Goal: Check status: Check status

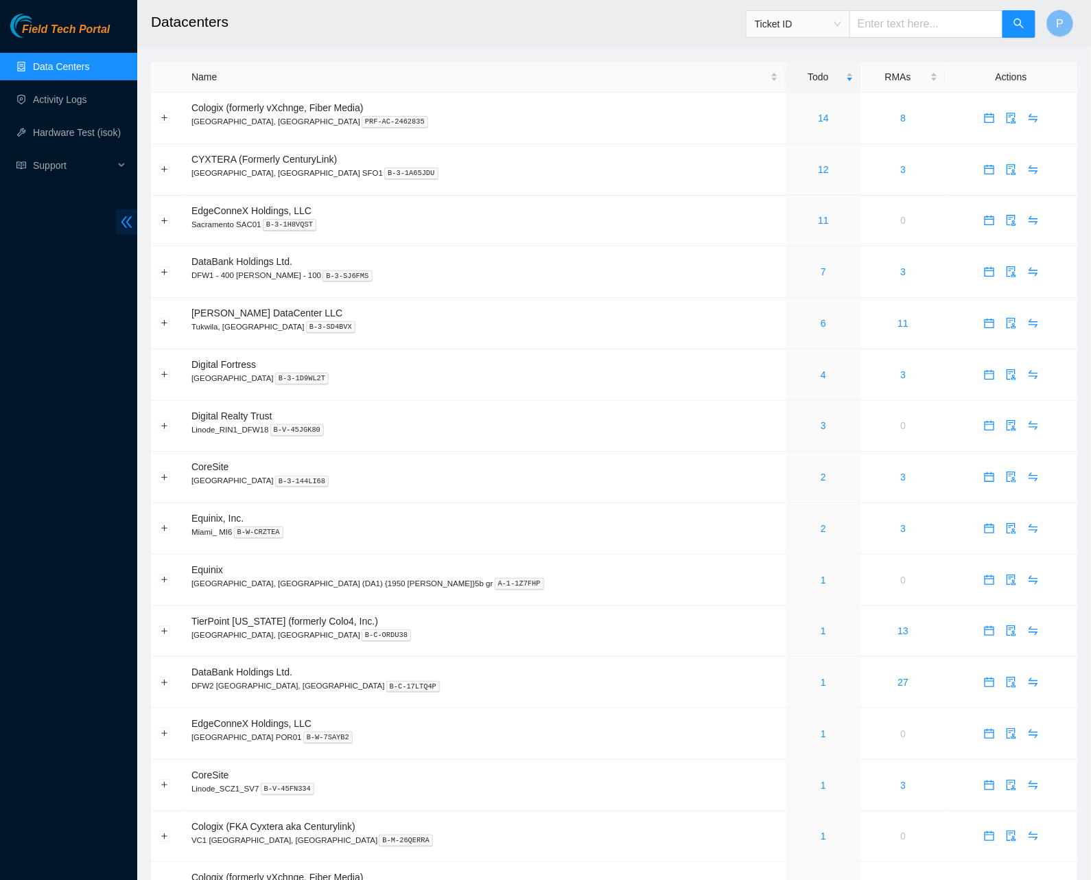
click at [125, 216] on icon "double-left" at bounding box center [126, 222] width 14 height 14
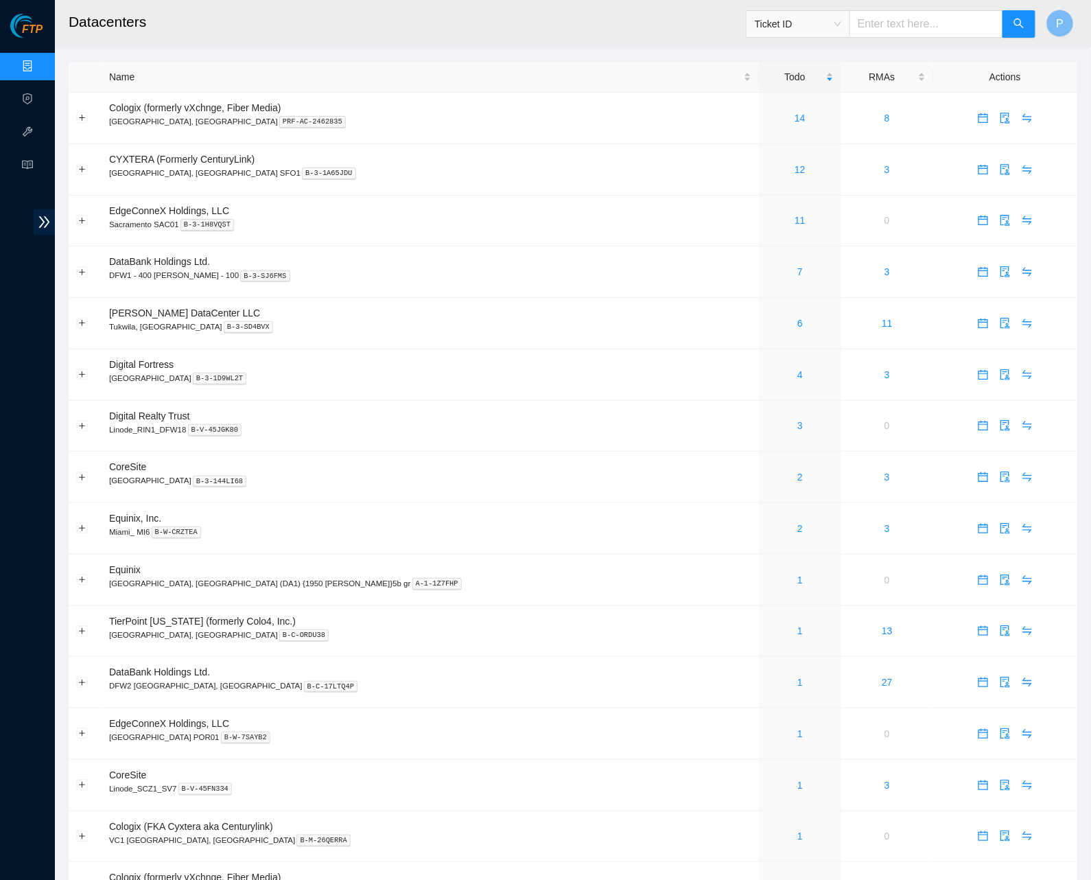
click at [870, 22] on input "text" at bounding box center [926, 23] width 154 height 27
paste input "B-V-5F7ZDID"
type input "B-V-5F7ZDID"
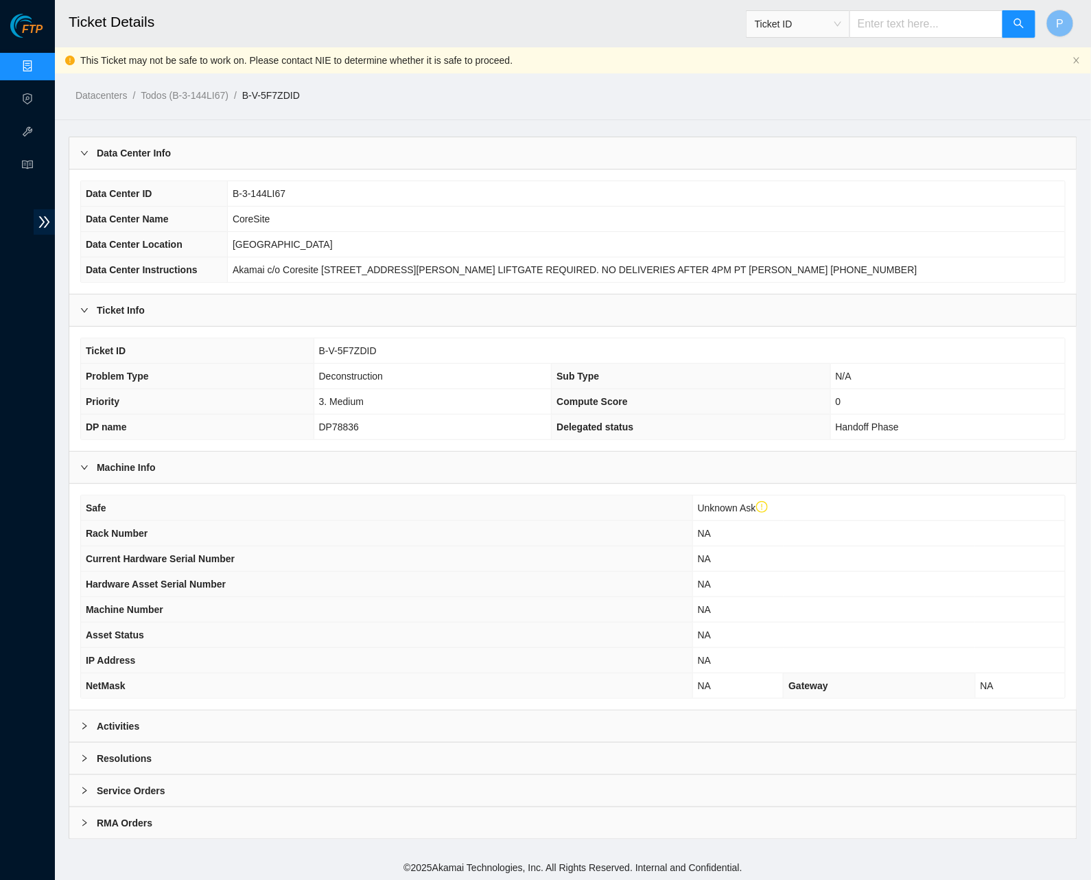
click at [399, 711] on div "Activities" at bounding box center [572, 726] width 1007 height 32
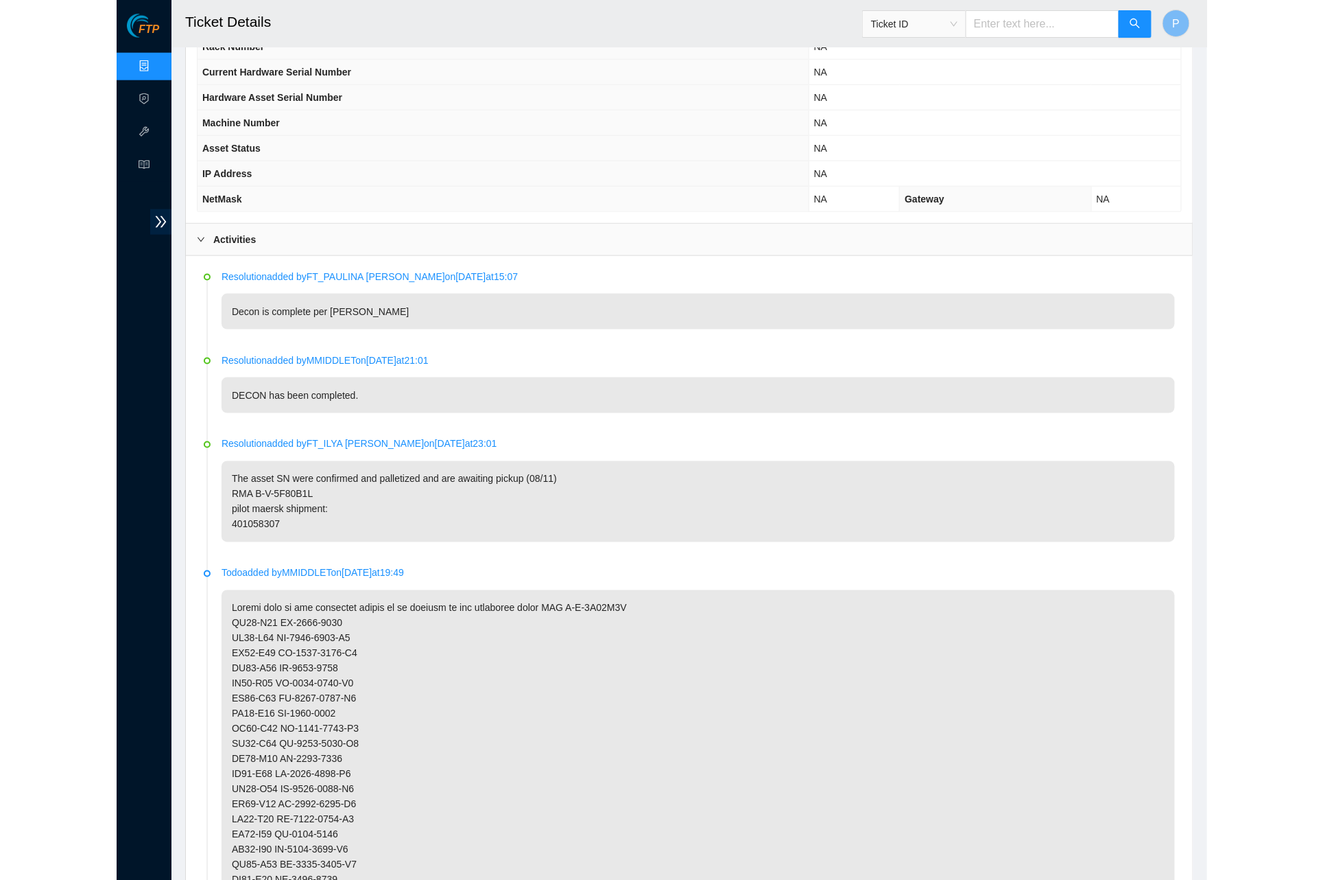
scroll to position [496, 0]
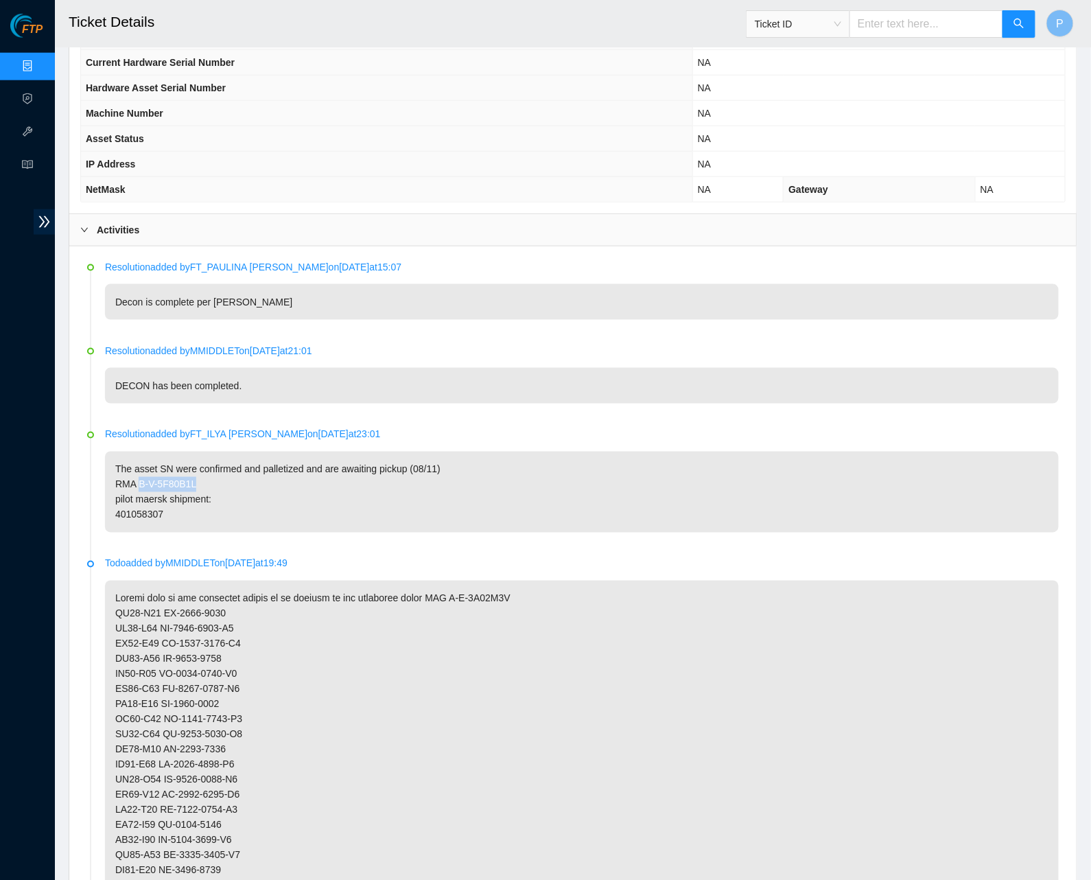
drag, startPoint x: 140, startPoint y: 469, endPoint x: 199, endPoint y: 469, distance: 59.0
click at [199, 469] on p "The asset SN were confirmed and palletized and are awaiting pickup (08/11) RMA …" at bounding box center [582, 491] width 954 height 81
copy p "B-V-5F80B1L"
click at [377, 469] on p "The asset SN were confirmed and palletized and are awaiting pickup (08/11) RMA …" at bounding box center [582, 491] width 954 height 81
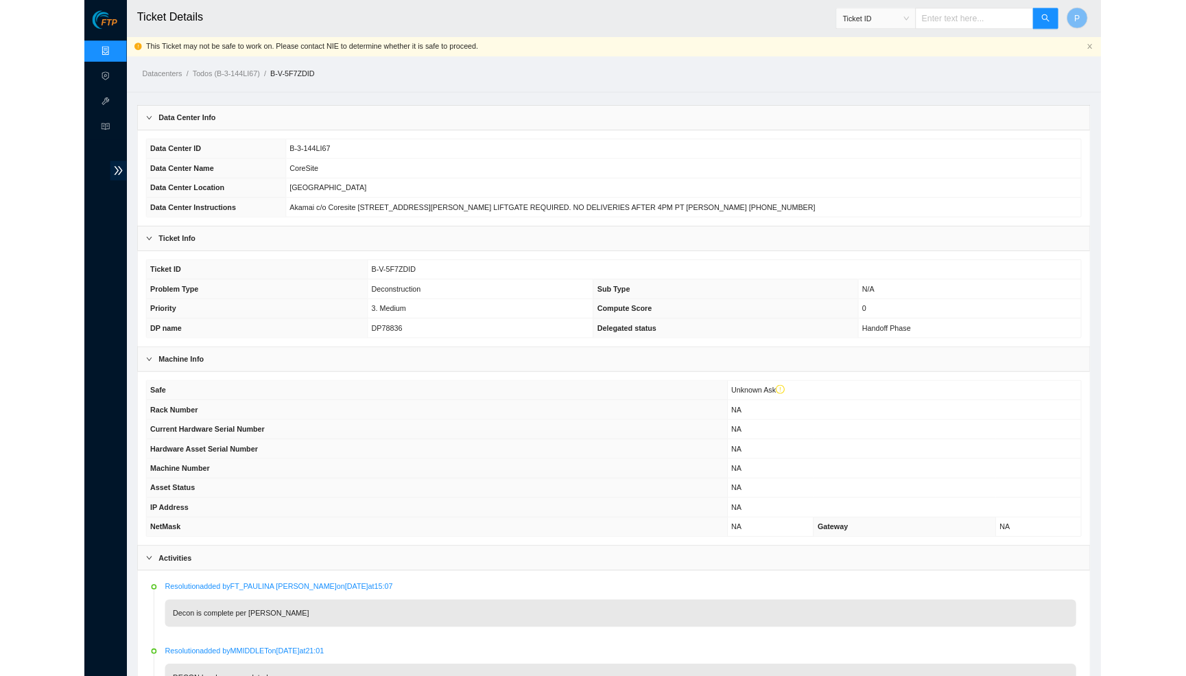
scroll to position [0, 0]
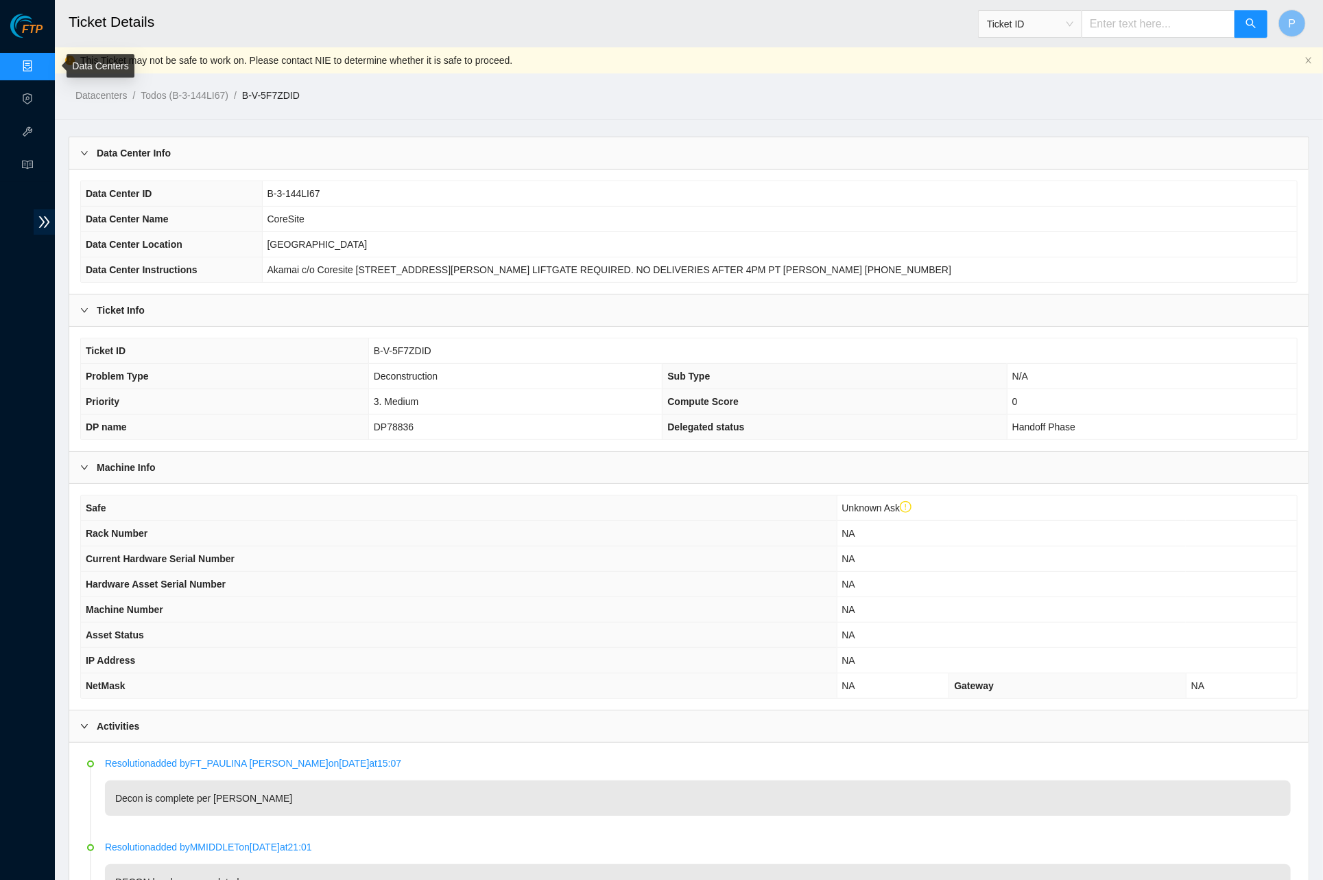
click at [40, 65] on link "Data Centers" at bounding box center [68, 66] width 56 height 11
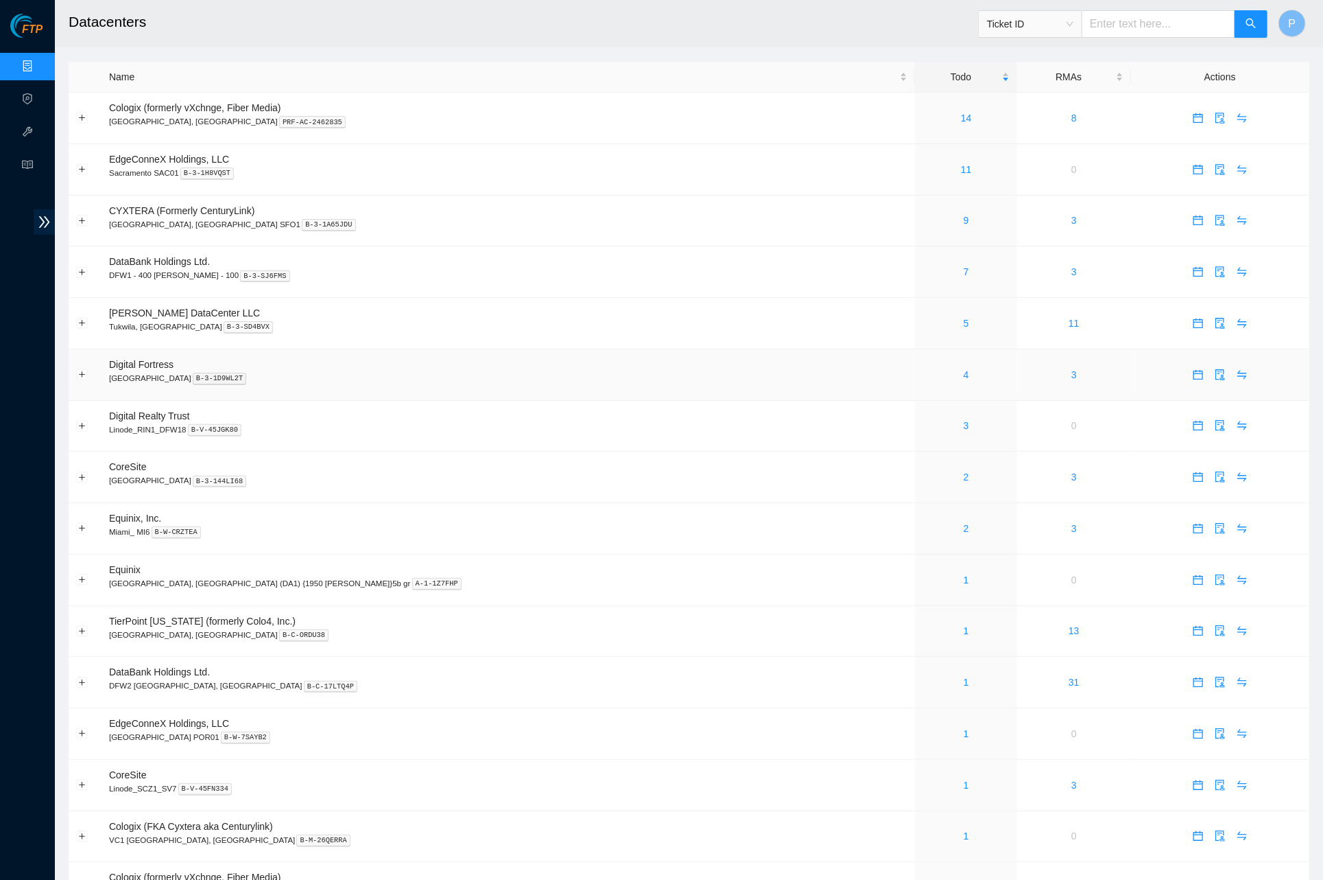
click at [624, 378] on td "Digital Fortress Seattle B-3-1D9WL2T" at bounding box center [509, 374] width 814 height 51
click at [964, 215] on link "9" at bounding box center [966, 220] width 5 height 11
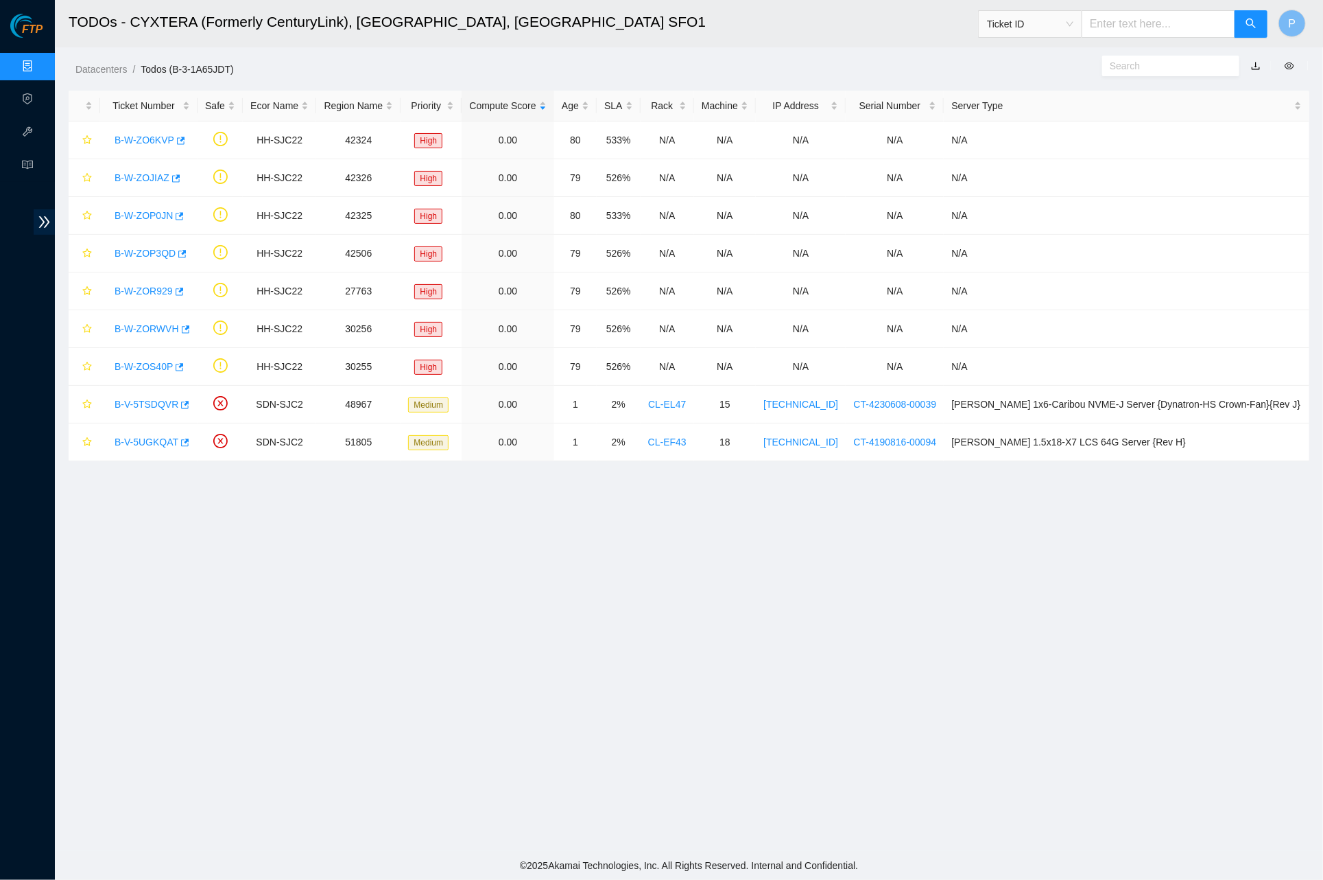
click at [40, 63] on link "Data Centers" at bounding box center [68, 66] width 56 height 11
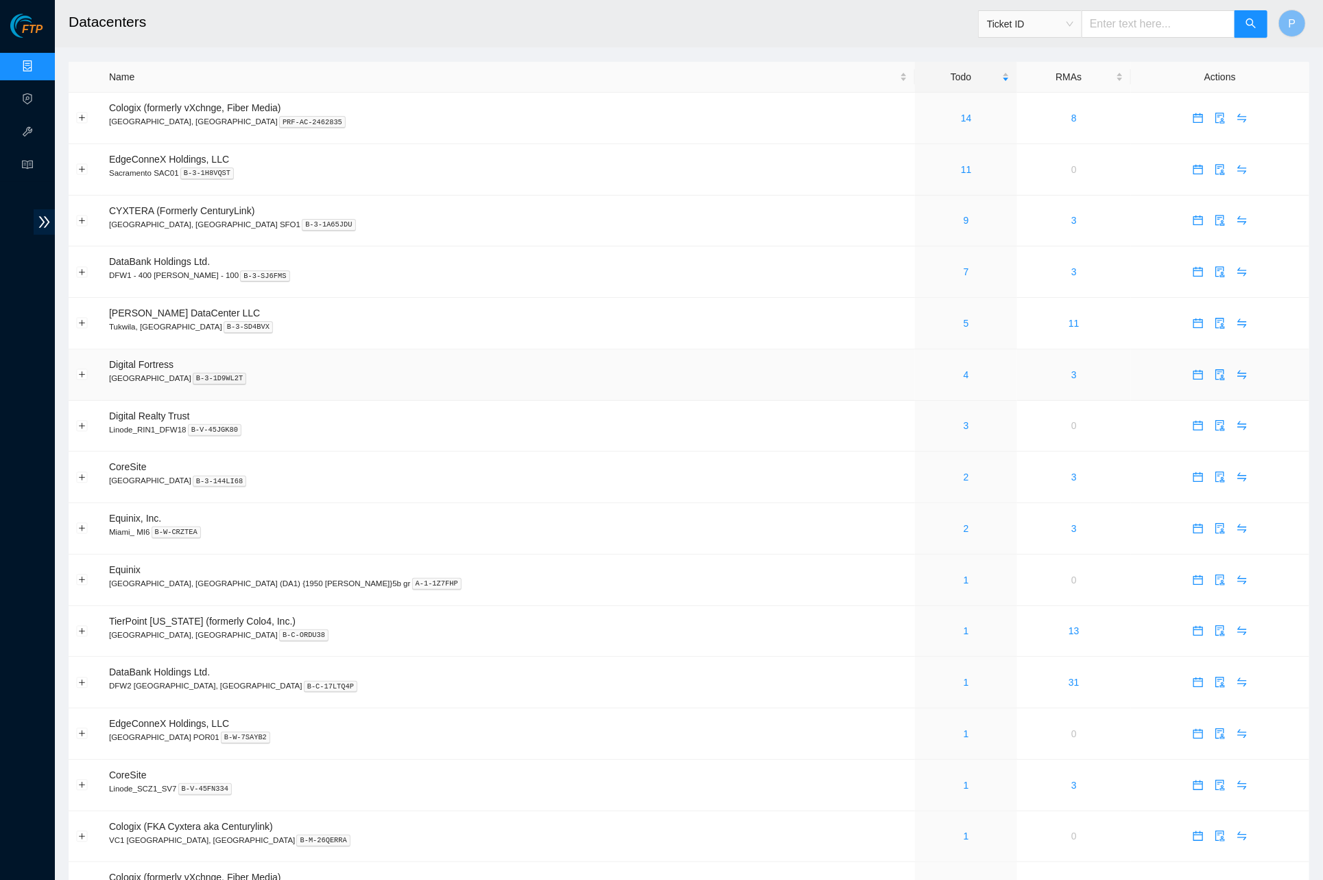
click at [705, 377] on p "Seattle B-3-1D9WL2T" at bounding box center [508, 378] width 799 height 12
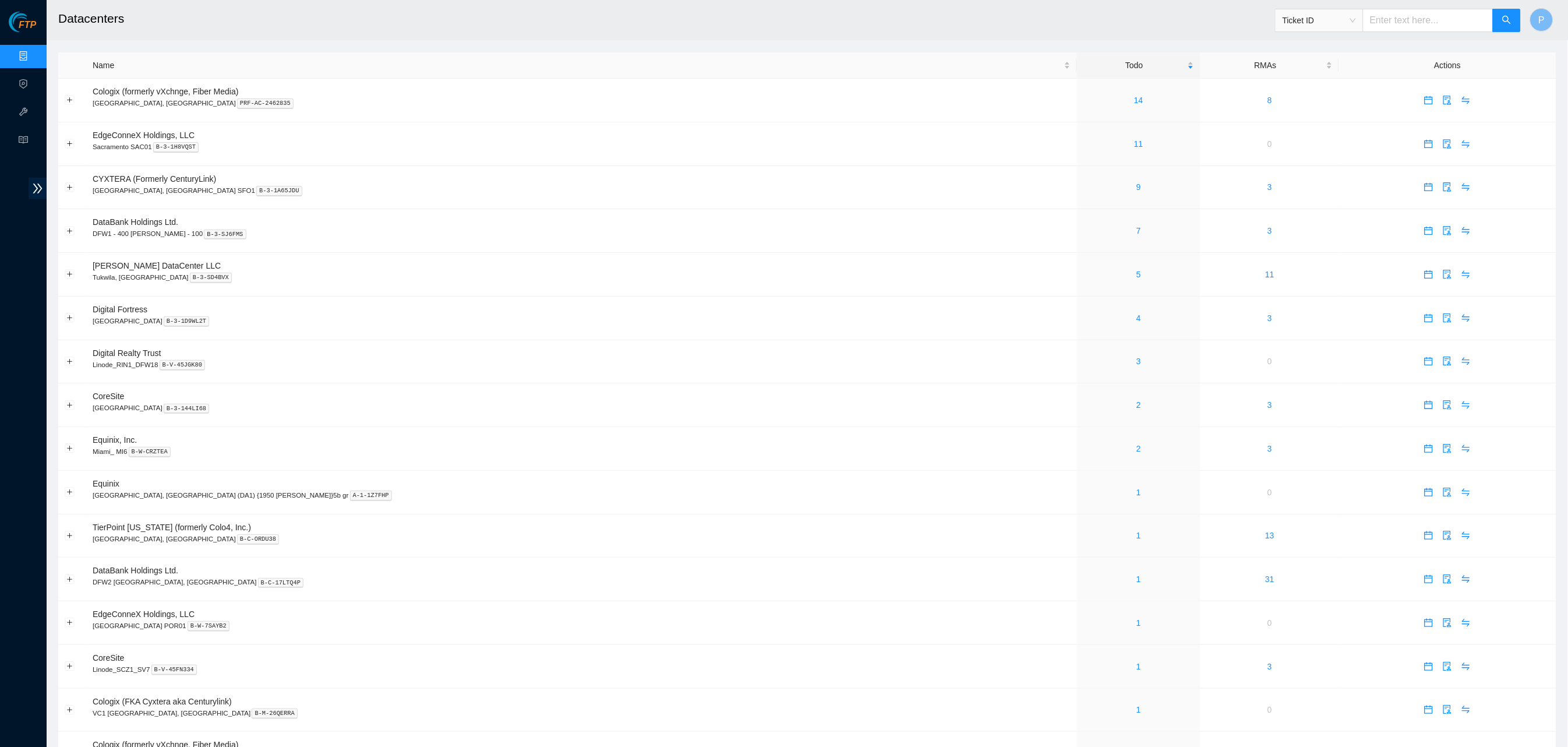
click at [925, 20] on input "text" at bounding box center [1428, 20] width 131 height 23
paste input "B-V-5S54EE5"
type input "B-V-5S54EE5"
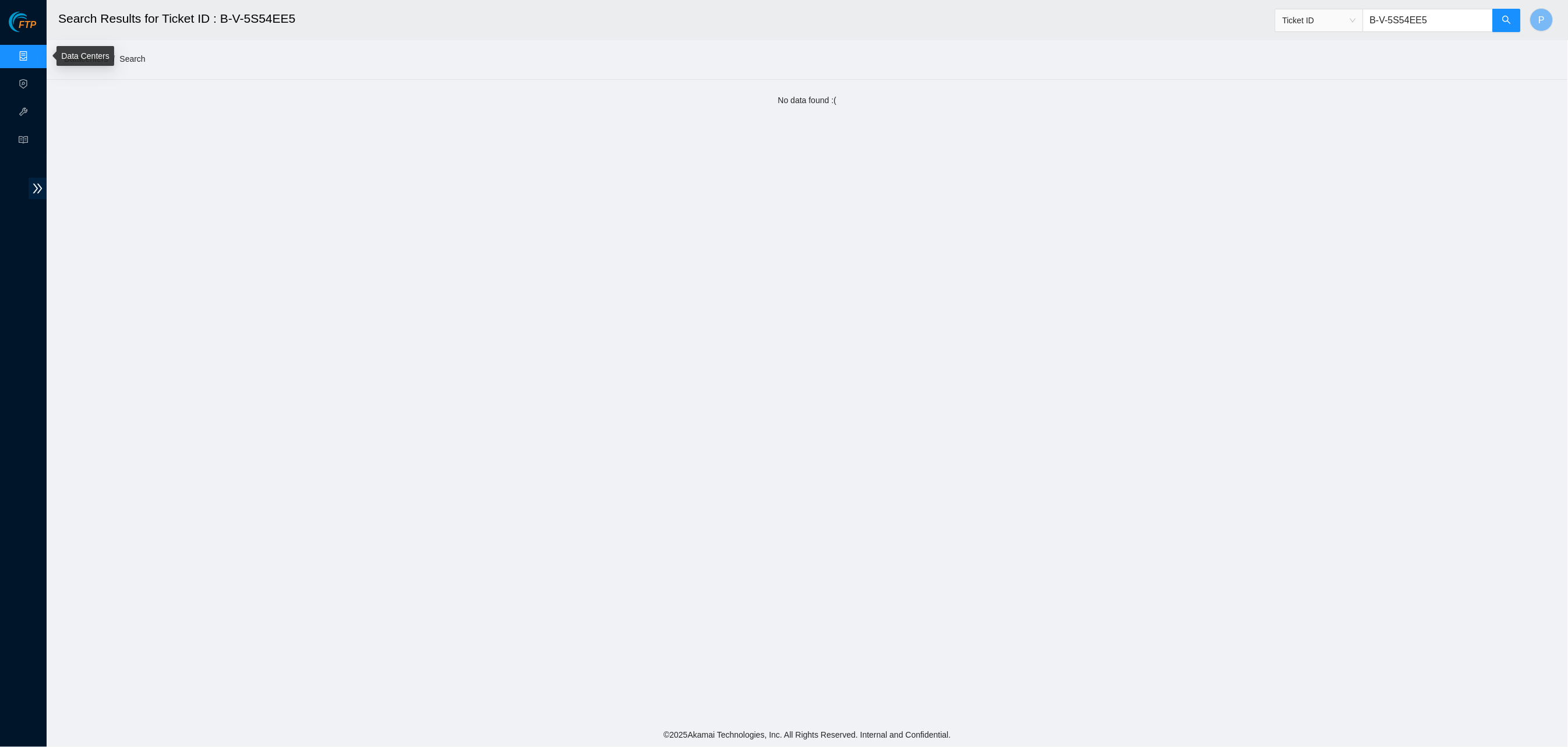
click at [34, 55] on link "Data Centers" at bounding box center [58, 56] width 48 height 9
